Goal: Navigation & Orientation: Find specific page/section

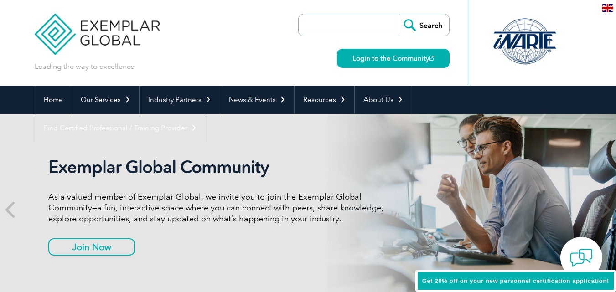
scroll to position [13, 0]
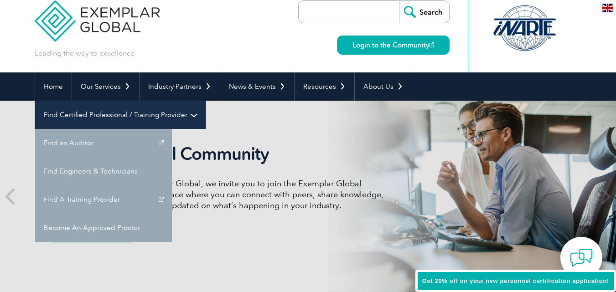
click at [206, 101] on link "Find Certified Professional / Training Provider" at bounding box center [120, 115] width 171 height 28
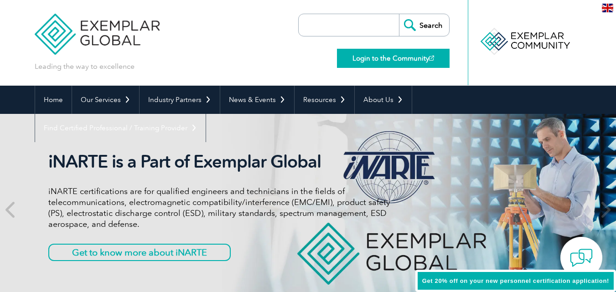
click at [391, 51] on link "Login to the Community" at bounding box center [393, 58] width 113 height 19
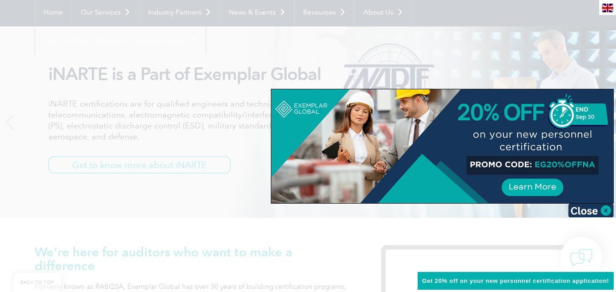
scroll to position [137, 0]
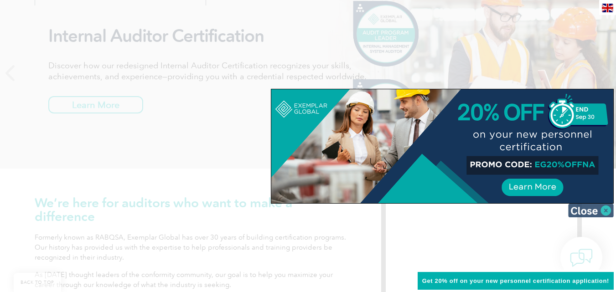
click at [603, 211] on img at bounding box center [591, 211] width 46 height 14
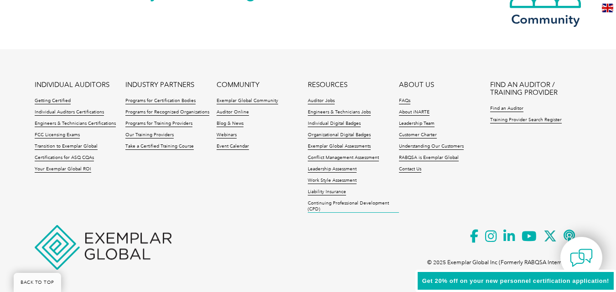
scroll to position [2207, 0]
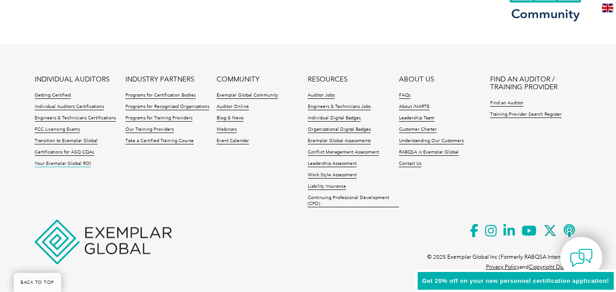
click at [53, 163] on link "Your Exemplar Global ROI" at bounding box center [63, 164] width 57 height 6
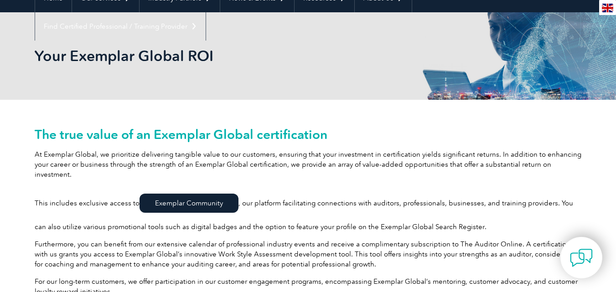
scroll to position [46, 0]
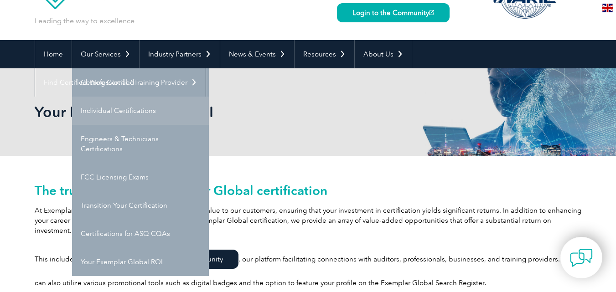
click at [130, 104] on link "Individual Certifications" at bounding box center [140, 111] width 137 height 28
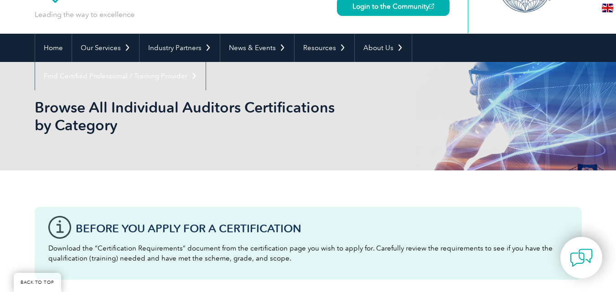
scroll to position [46, 0]
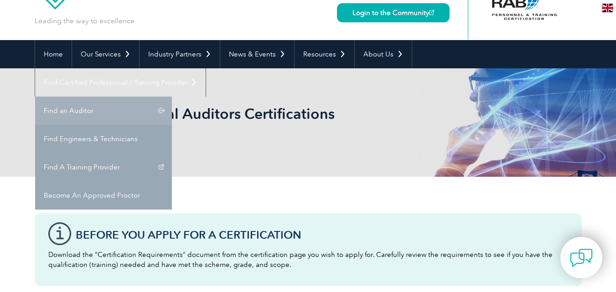
click at [172, 97] on link "Find an Auditor" at bounding box center [103, 111] width 137 height 28
